Goal: Task Accomplishment & Management: Complete application form

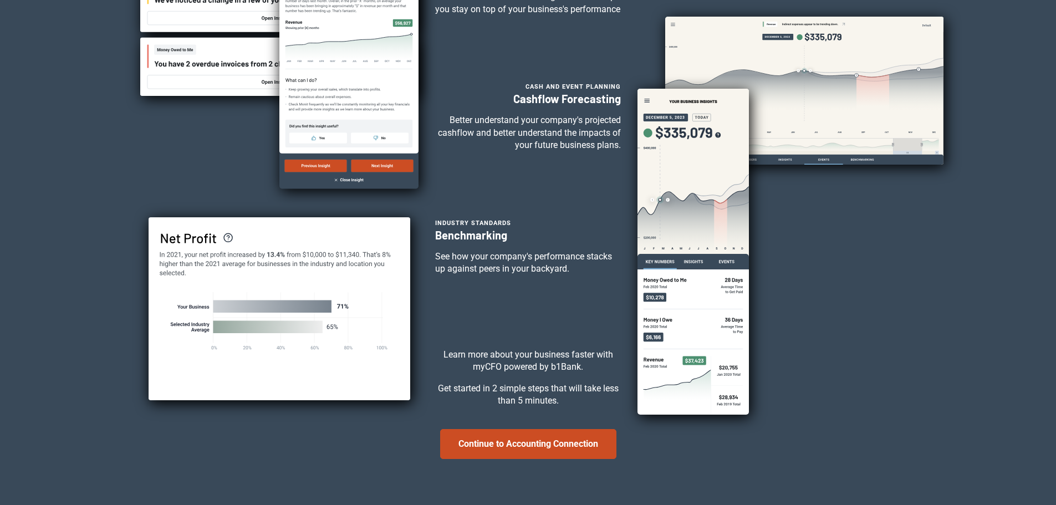
scroll to position [222, 0]
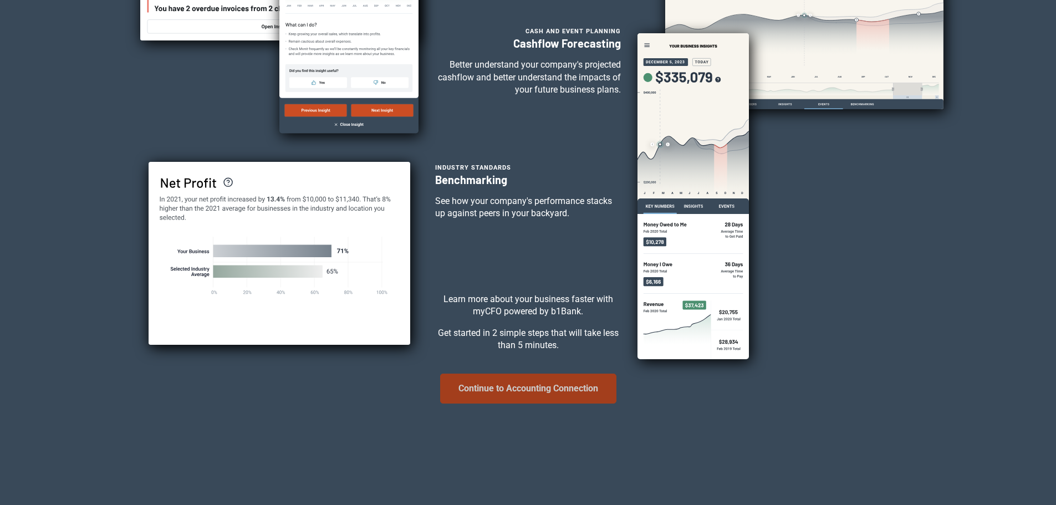
drag, startPoint x: 532, startPoint y: 401, endPoint x: 515, endPoint y: 389, distance: 21.4
click at [532, 401] on button "Continue to Accounting Connection" at bounding box center [528, 389] width 176 height 30
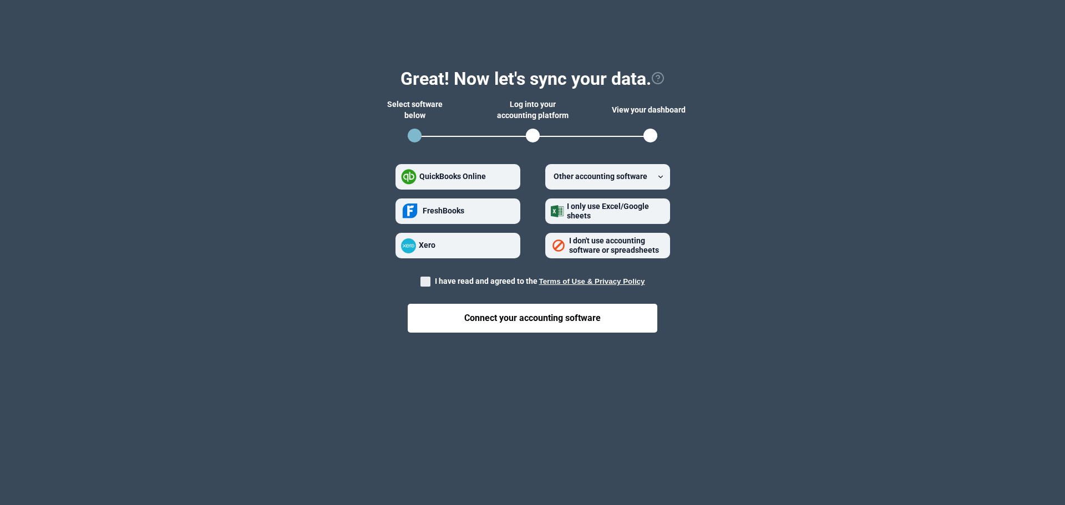
click at [424, 284] on span at bounding box center [425, 282] width 10 height 10
click at [421, 279] on input "I have read and agreed to the Terms of Use & Privacy Policy" at bounding box center [420, 278] width 1 height 1
checkbox input "true"
click at [558, 281] on button "Terms of Use & Privacy Policy" at bounding box center [592, 281] width 106 height 8
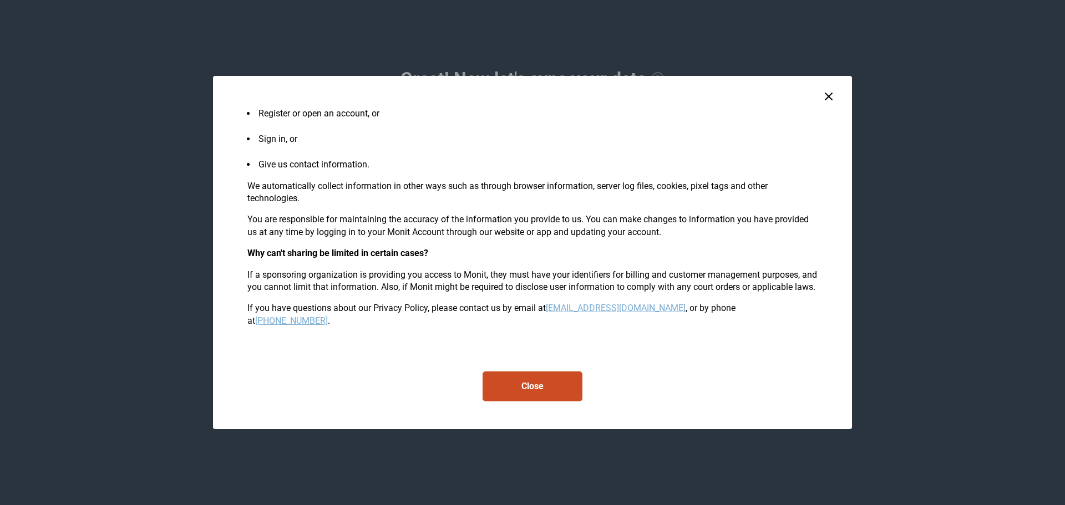
scroll to position [6951, 0]
click at [543, 390] on button "Close" at bounding box center [532, 386] width 100 height 30
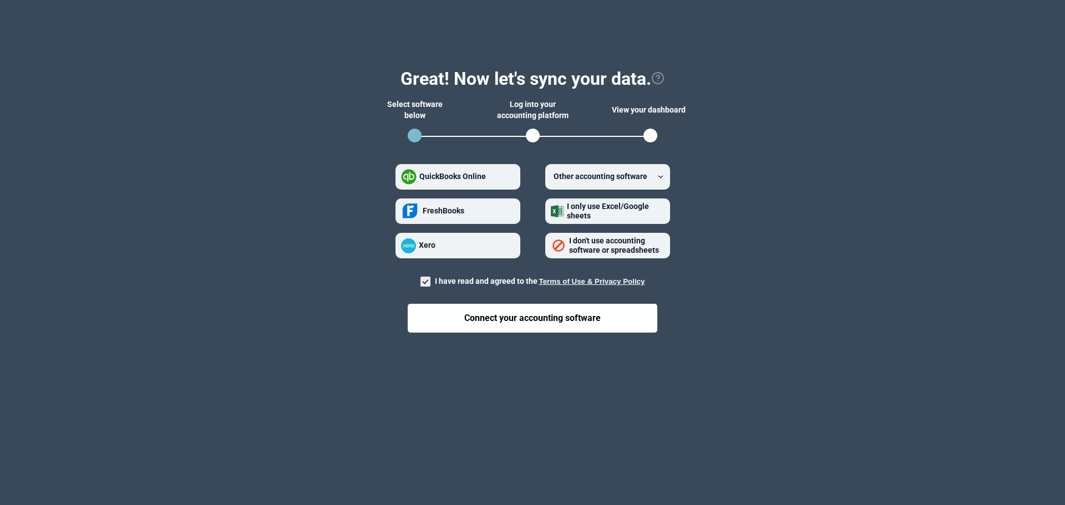
click at [540, 389] on div at bounding box center [532, 252] width 1065 height 505
click at [457, 173] on strong "QuickBooks Online" at bounding box center [452, 176] width 67 height 9
click at [401, 177] on Online "QuickBooks Online" at bounding box center [401, 177] width 1 height 1
radio Online "true"
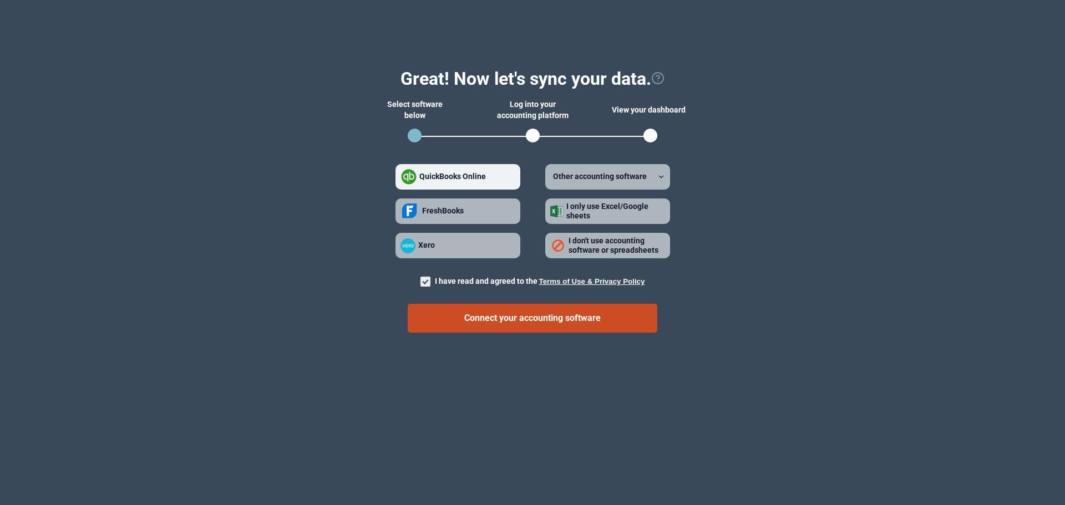
click at [452, 174] on strong "QuickBooks Online" at bounding box center [452, 176] width 67 height 9
click at [401, 177] on Online "QuickBooks Online" at bounding box center [401, 177] width 1 height 1
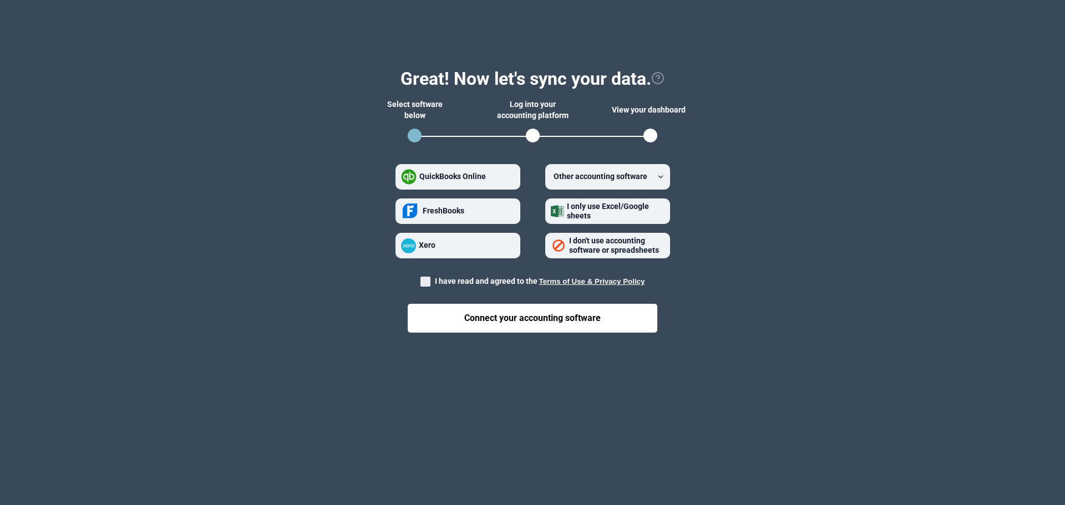
click at [436, 179] on strong "QuickBooks Online" at bounding box center [452, 176] width 67 height 9
click at [401, 177] on Online "QuickBooks Online" at bounding box center [401, 177] width 1 height 1
radio Online "true"
click at [663, 179] on icon at bounding box center [660, 177] width 8 height 8
click at [551, 177] on software "Other accounting software" at bounding box center [551, 177] width 1 height 1
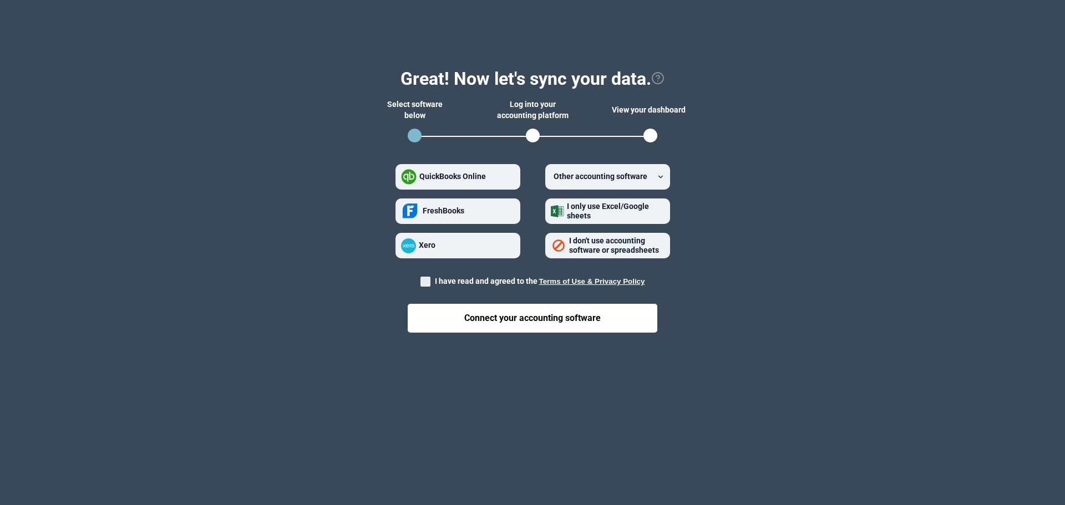
click at [624, 386] on div at bounding box center [532, 252] width 1065 height 505
click at [436, 172] on strong "QuickBooks Online" at bounding box center [452, 176] width 67 height 9
click at [401, 177] on Online "QuickBooks Online" at bounding box center [401, 177] width 1 height 1
radio Online "true"
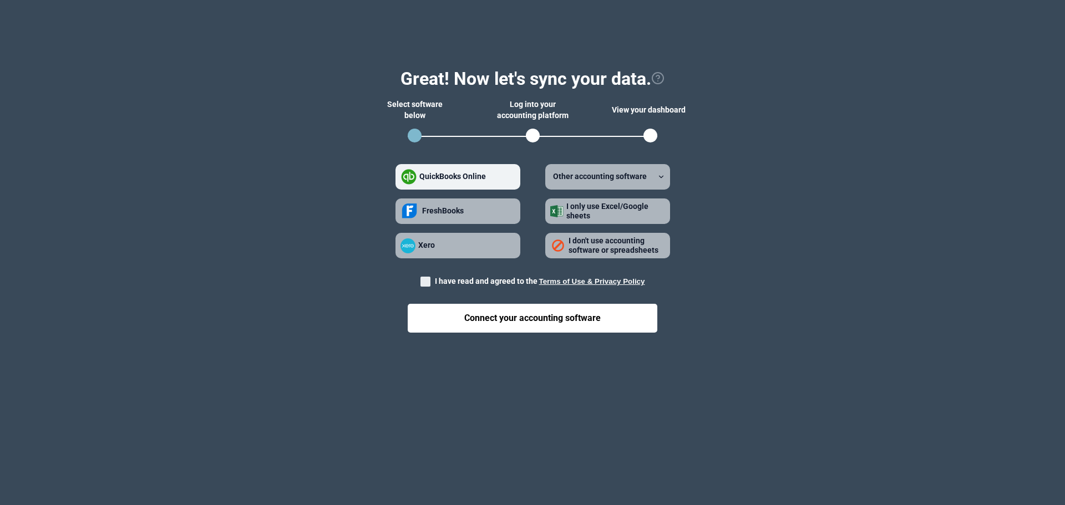
click at [548, 277] on button "Terms of Use & Privacy Policy" at bounding box center [592, 281] width 106 height 8
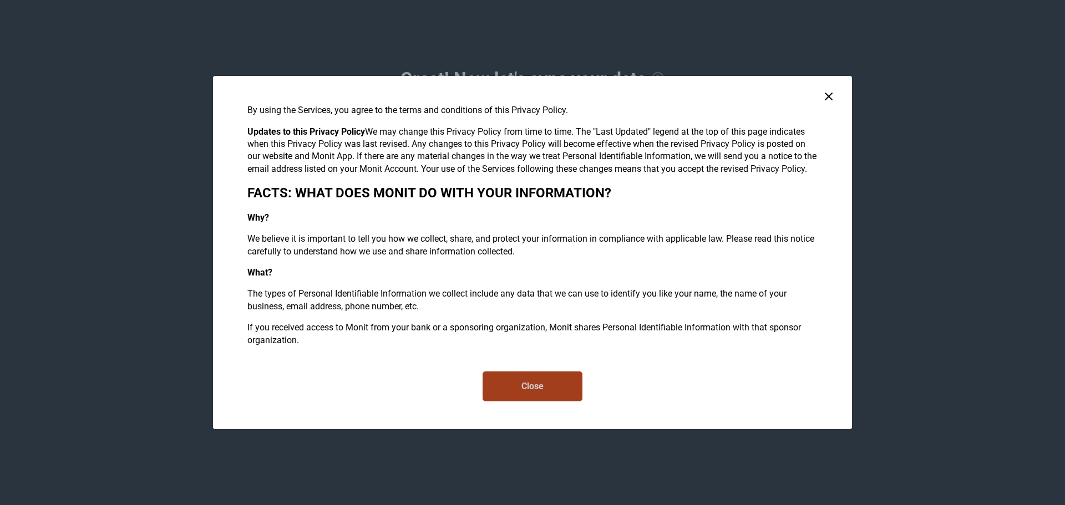
scroll to position [6154, 0]
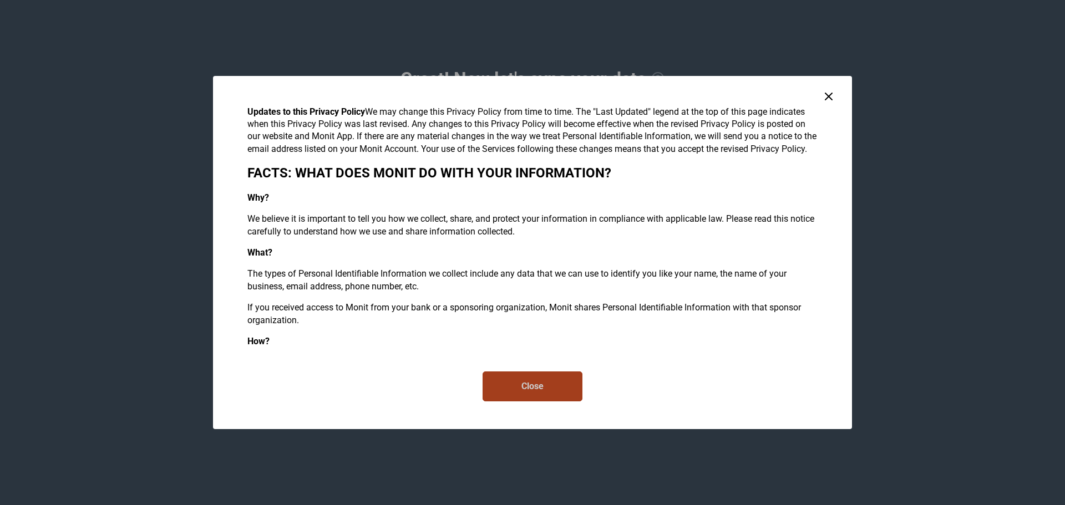
click at [533, 392] on button "Close" at bounding box center [532, 386] width 100 height 30
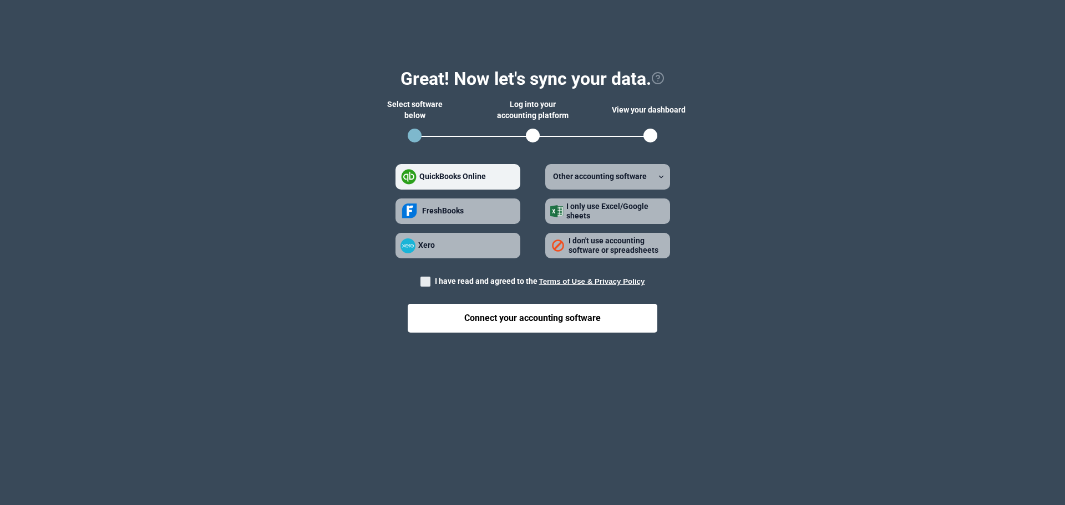
click at [426, 280] on span at bounding box center [425, 282] width 10 height 10
click at [421, 279] on input "I have read and agreed to the Terms of Use & Privacy Policy" at bounding box center [420, 278] width 1 height 1
checkbox input "true"
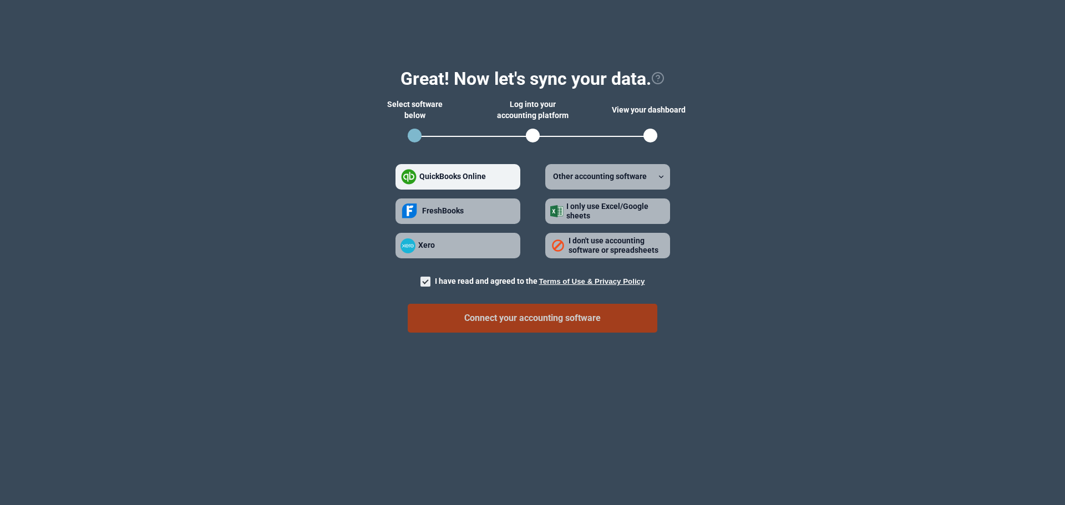
click at [465, 323] on button "Connect your accounting software" at bounding box center [533, 318] width 250 height 29
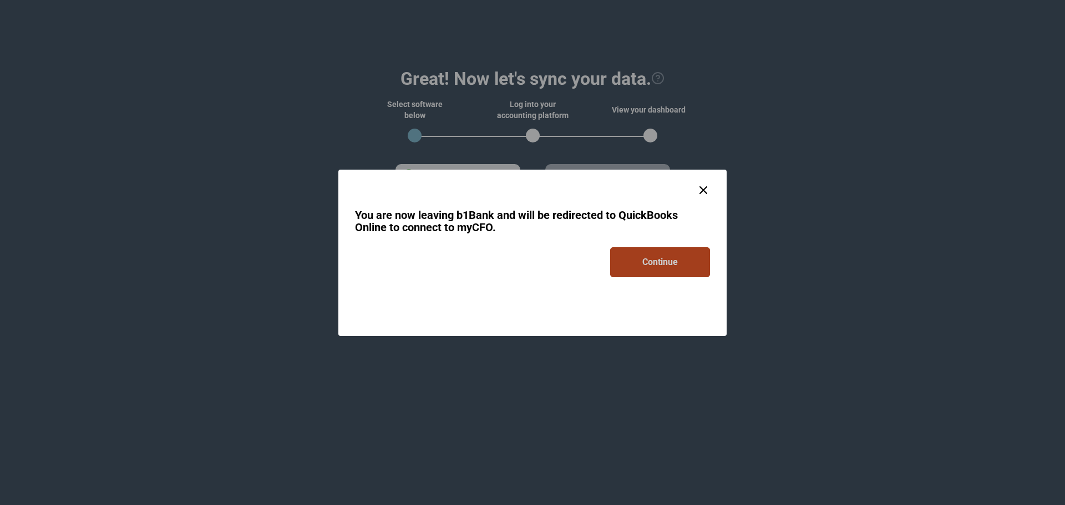
click at [684, 266] on button "Continue" at bounding box center [660, 262] width 100 height 30
